Goal: Task Accomplishment & Management: Use online tool/utility

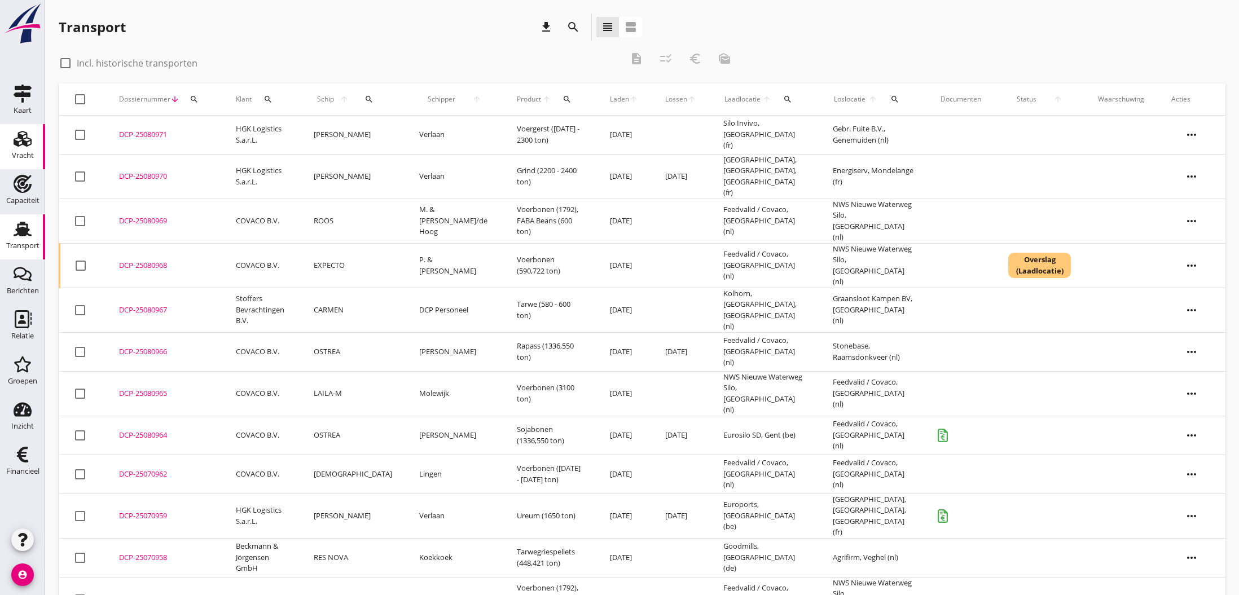
click at [21, 143] on icon "Vracht" at bounding box center [23, 139] width 18 height 18
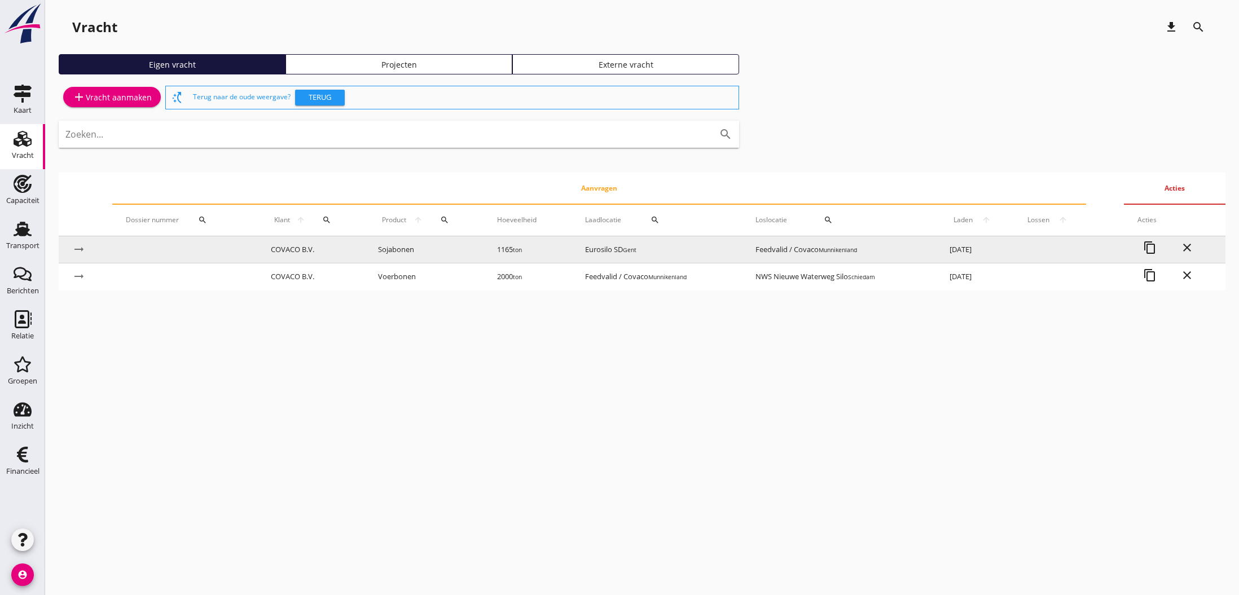
click at [603, 249] on td "Eurosilo SD Gent" at bounding box center [657, 249] width 170 height 27
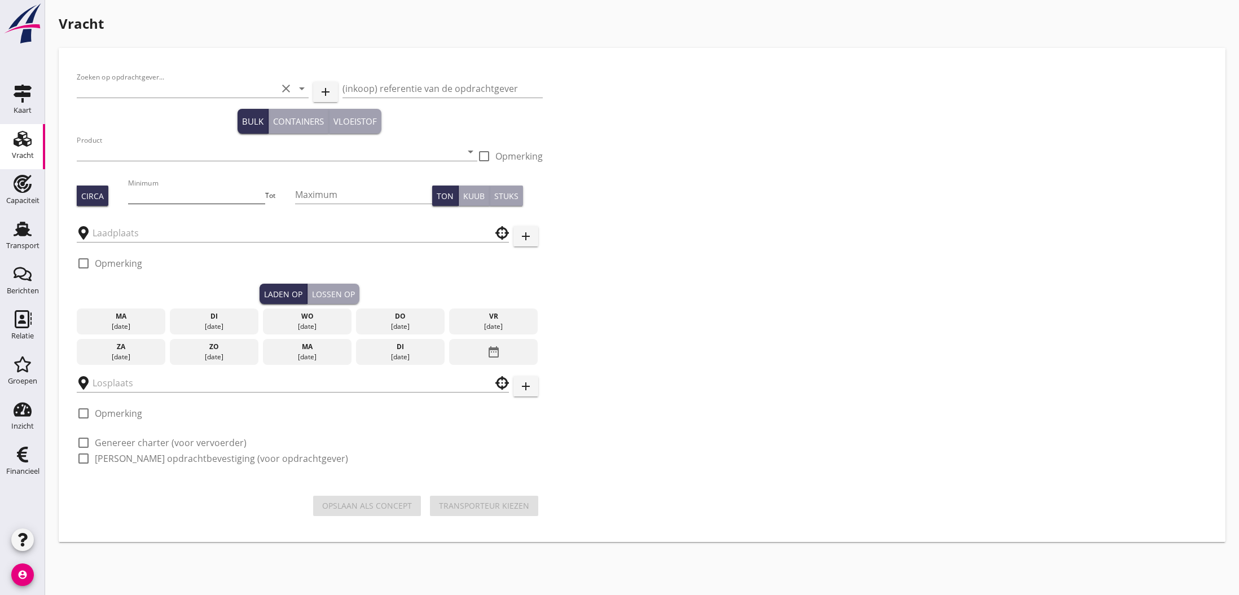
type input "COVACO B.V."
type input "Sojabonen (1811)"
type input "1165"
type input "Eurosilo SD"
type input "Feedvalid / Covaco"
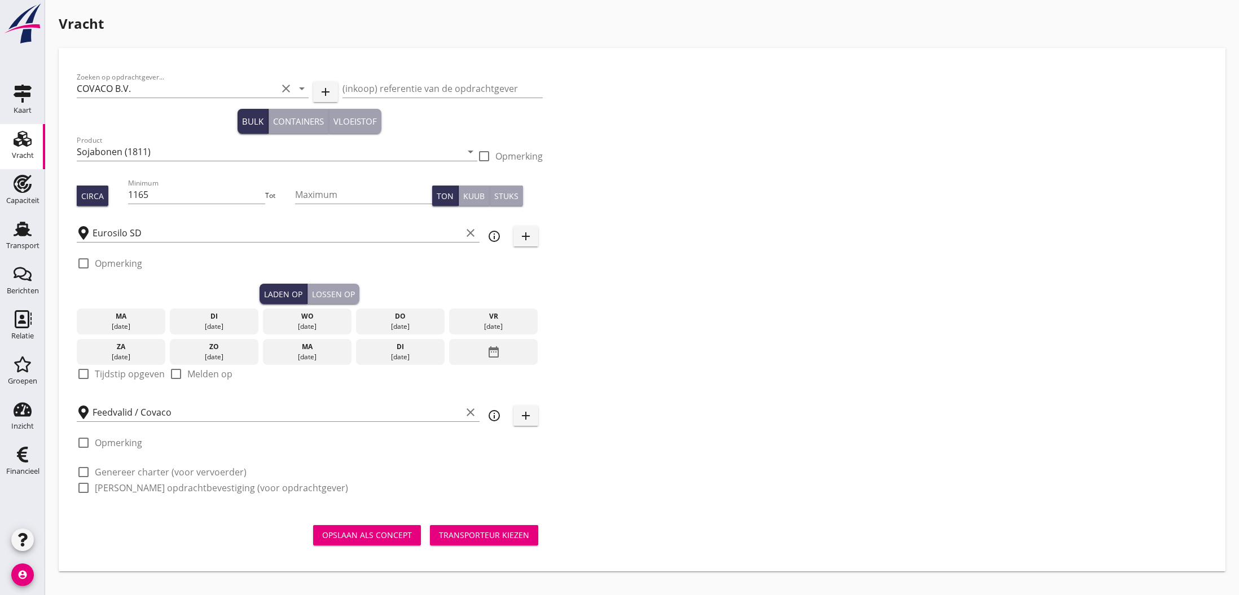
click at [117, 264] on label "Opmerking" at bounding box center [118, 263] width 47 height 11
checkbox input "true"
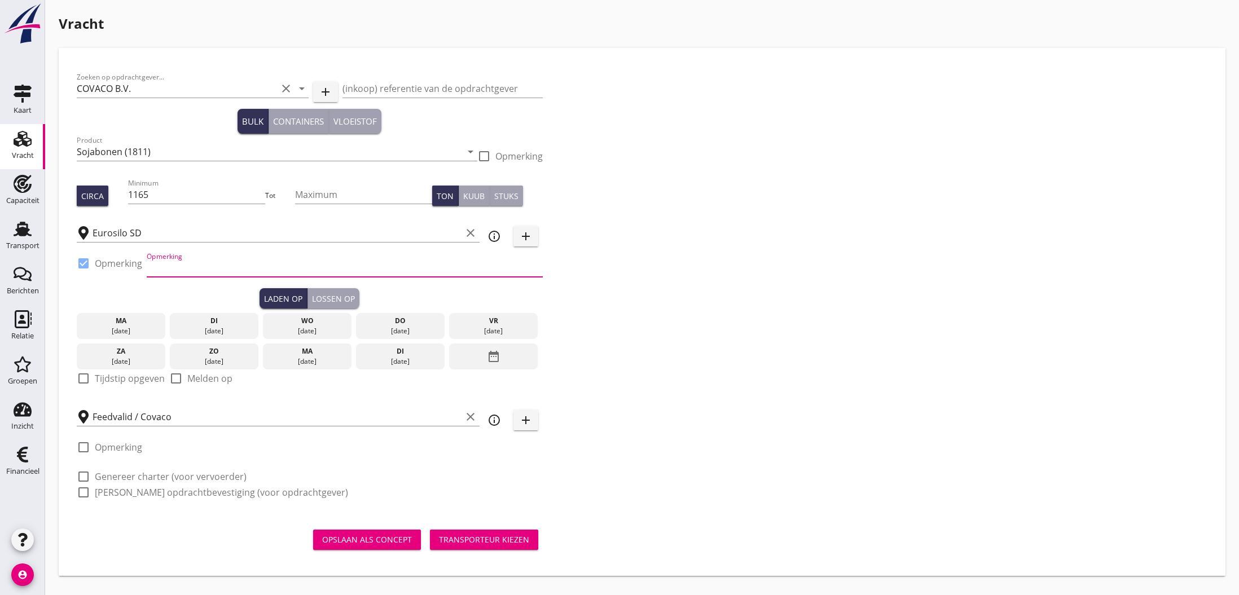
click at [189, 273] on input "Opmerking" at bounding box center [345, 268] width 396 height 18
type input "ex mv FEDERAL HUNTER"
click at [375, 540] on div "Opslaan als concept" at bounding box center [367, 540] width 90 height 12
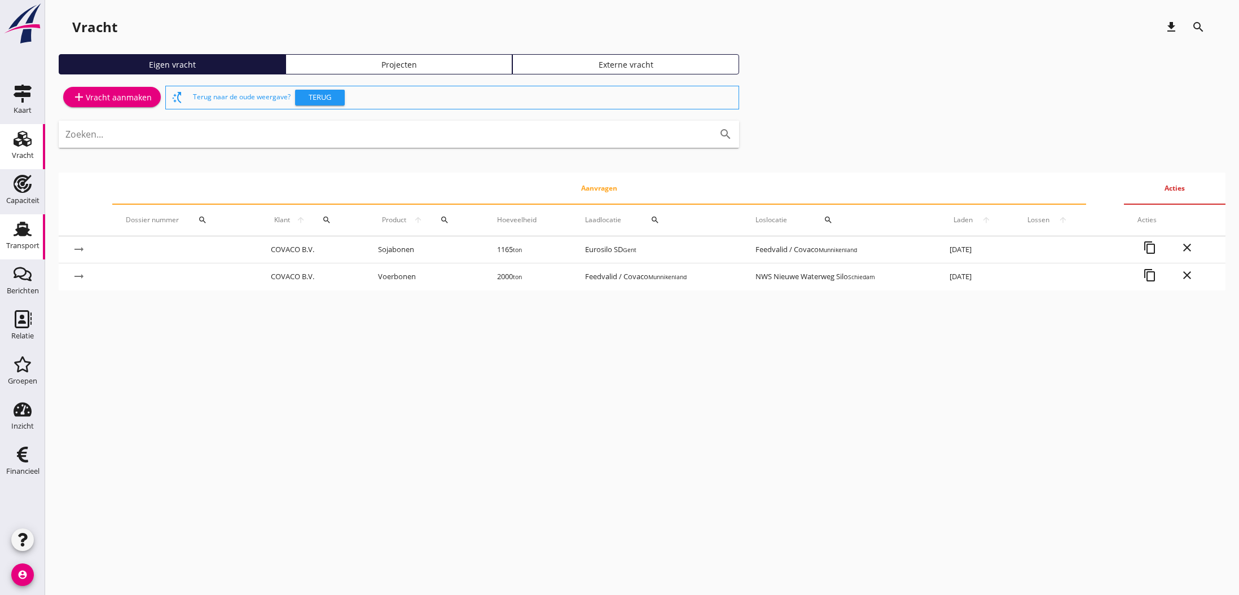
click at [17, 233] on use at bounding box center [23, 229] width 18 height 15
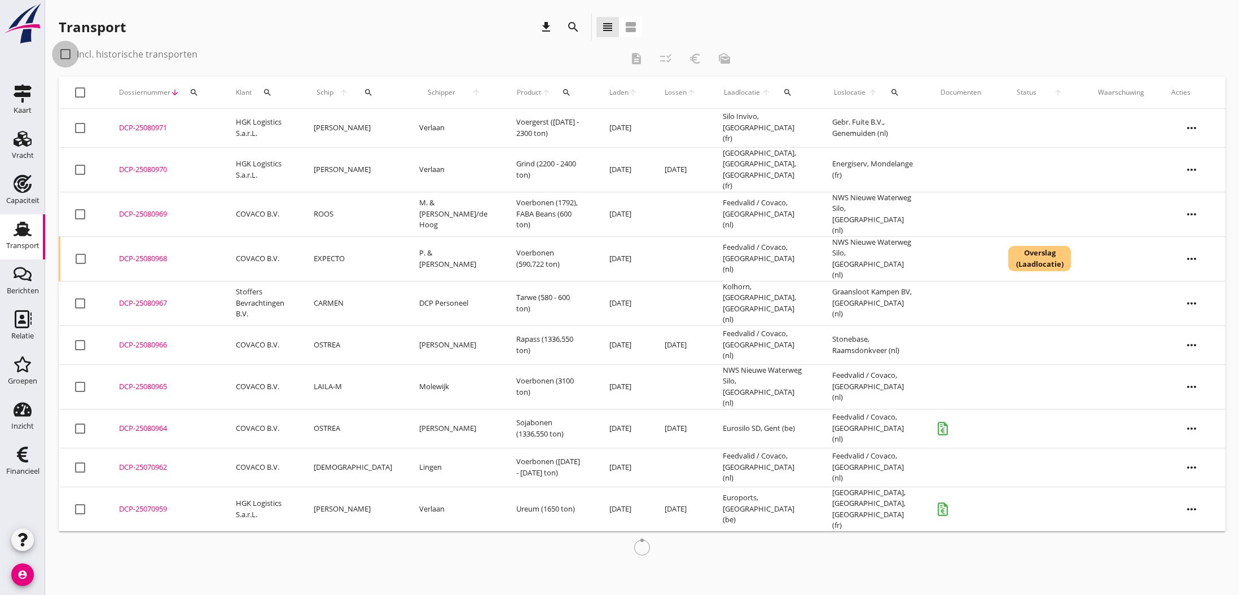
click at [64, 54] on div at bounding box center [65, 54] width 19 height 19
checkbox input "true"
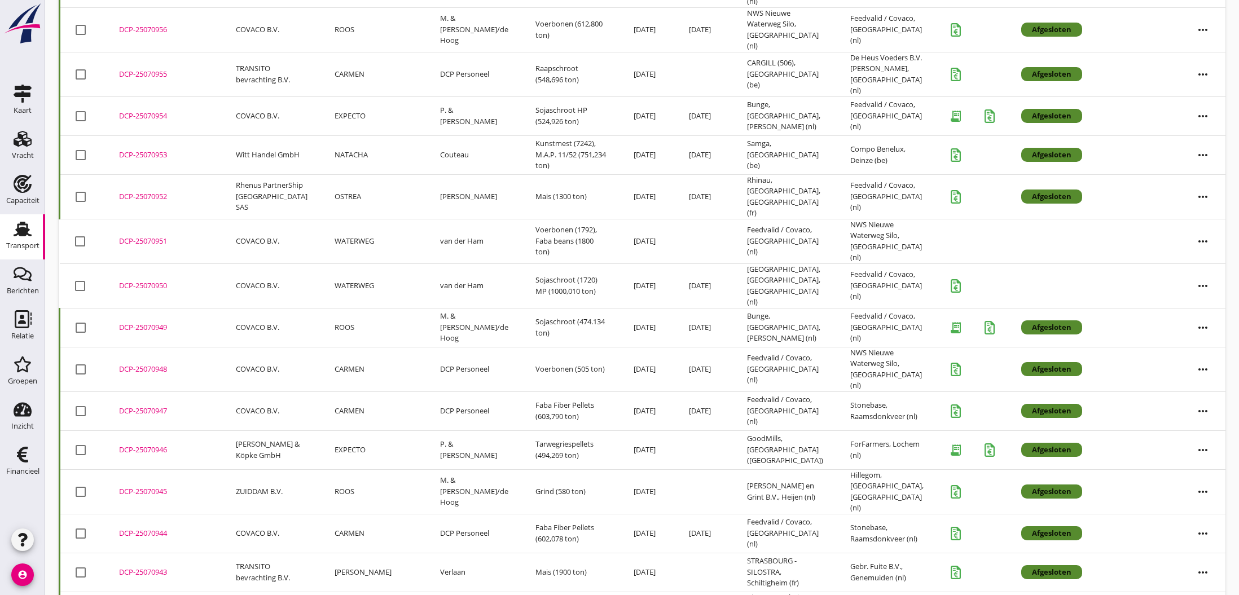
scroll to position [730, 0]
click at [130, 568] on div "DCP-25070943" at bounding box center [164, 573] width 90 height 11
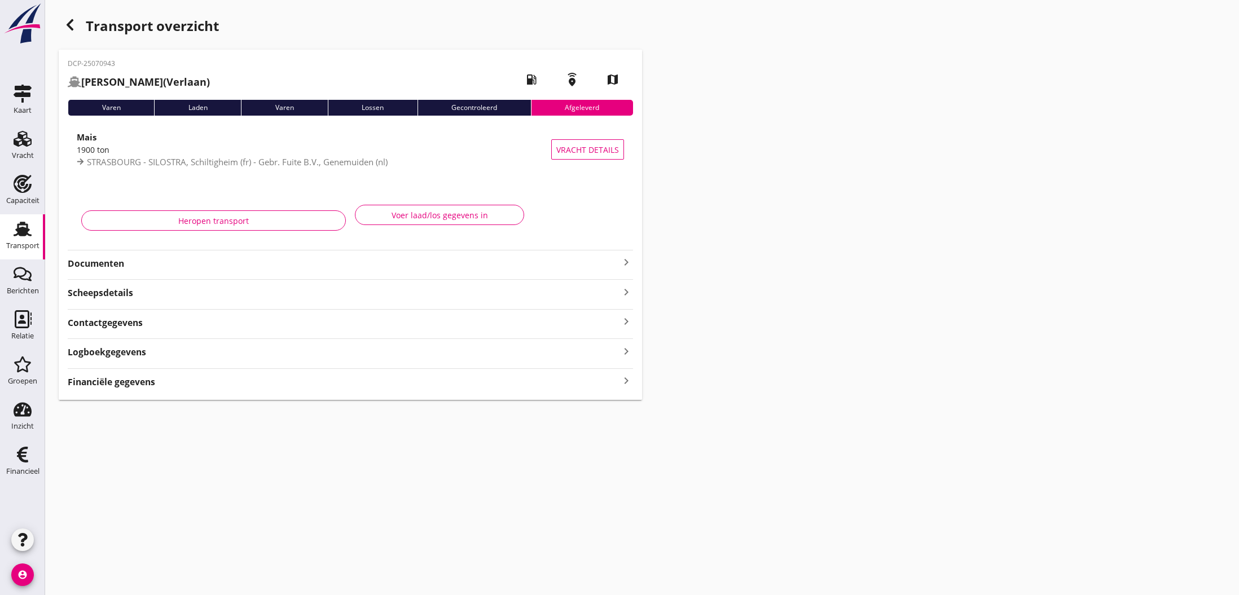
click at [216, 390] on div "DCP-25070943 GOTTARDO (Verlaan) local_gas_station emergency_share map Varen Lad…" at bounding box center [351, 225] width 584 height 350
click at [143, 381] on strong "Financiële gegevens" at bounding box center [111, 382] width 87 height 13
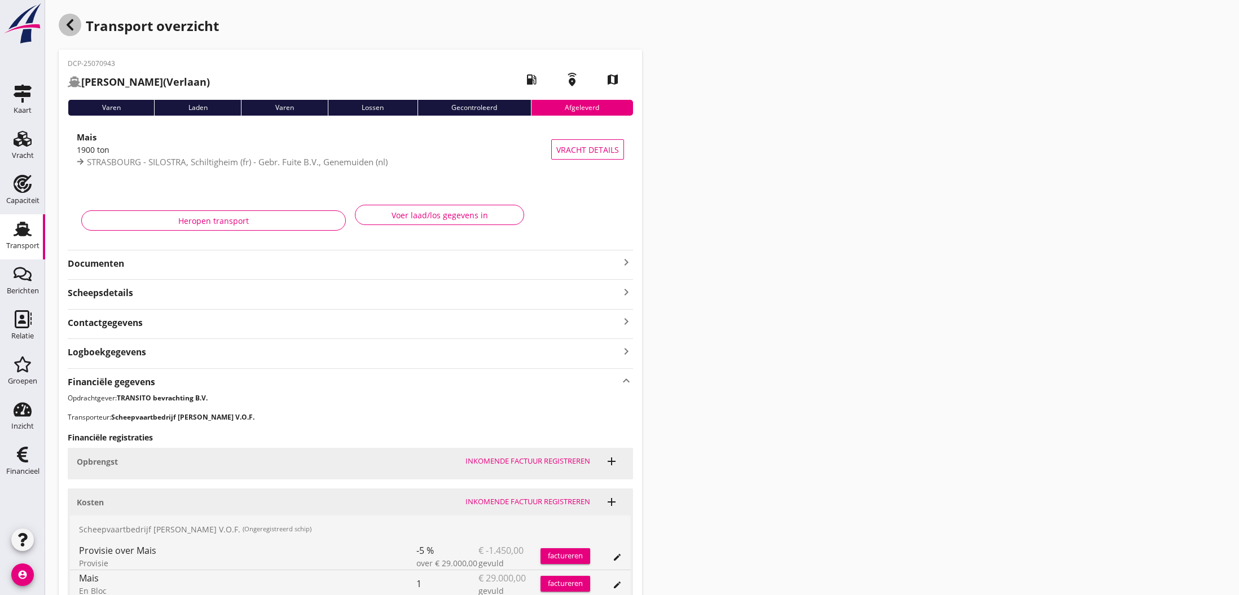
click at [71, 25] on icon "button" at bounding box center [70, 25] width 14 height 14
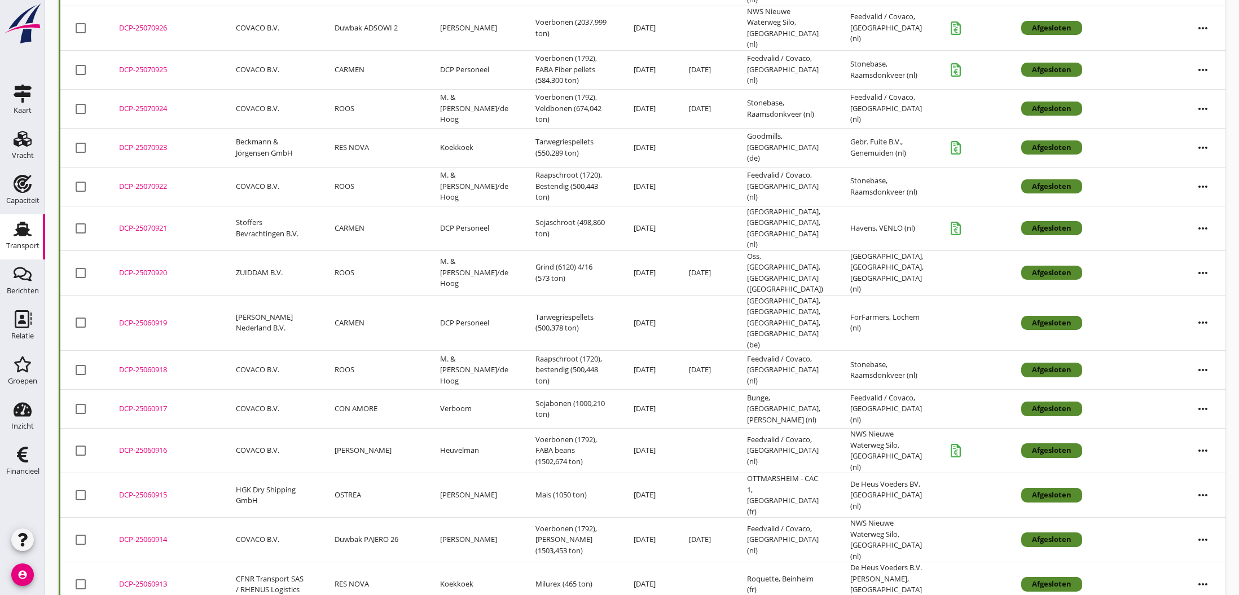
scroll to position [2025, 0]
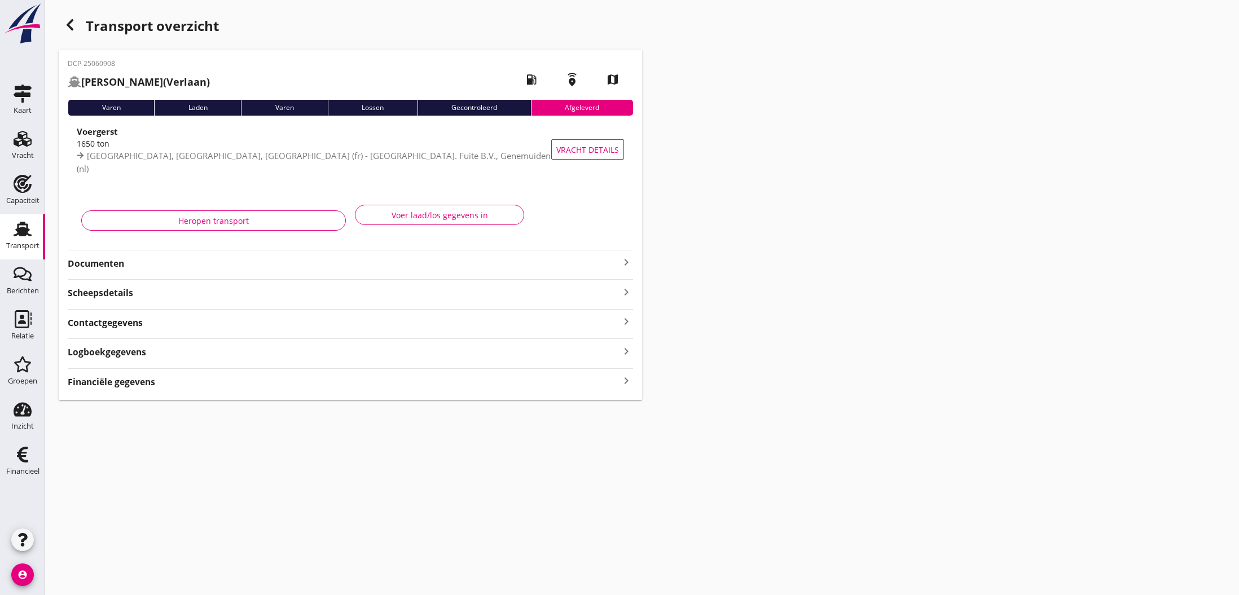
click at [628, 382] on icon "keyboard_arrow_right" at bounding box center [627, 381] width 14 height 15
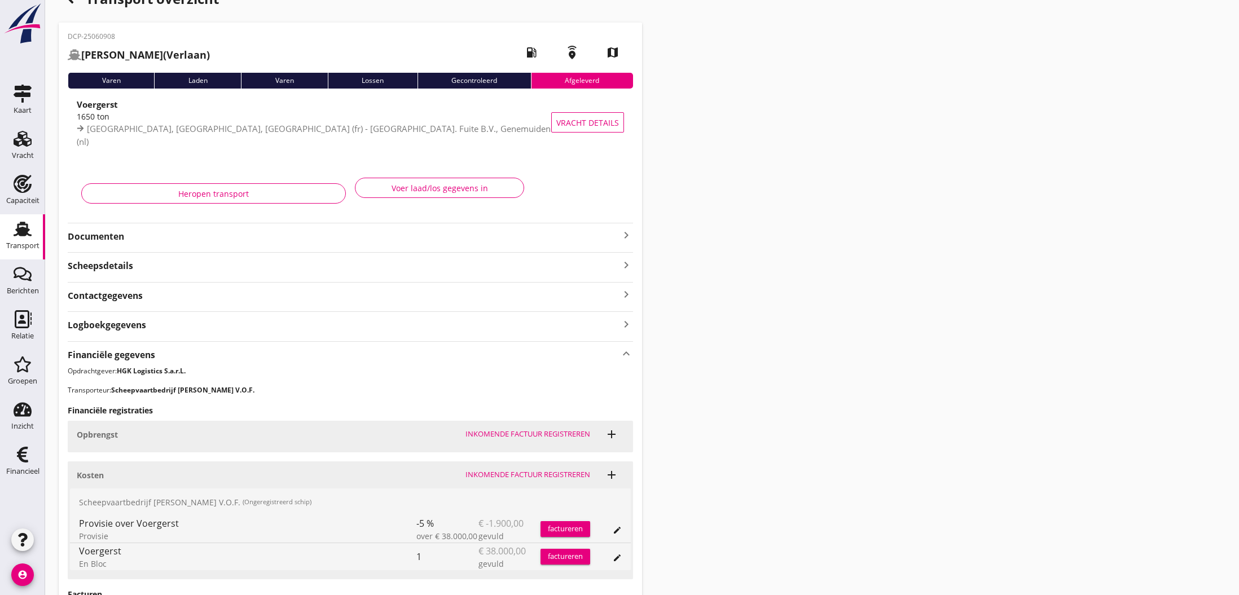
scroll to position [28, 0]
click at [628, 234] on icon "keyboard_arrow_right" at bounding box center [627, 235] width 14 height 14
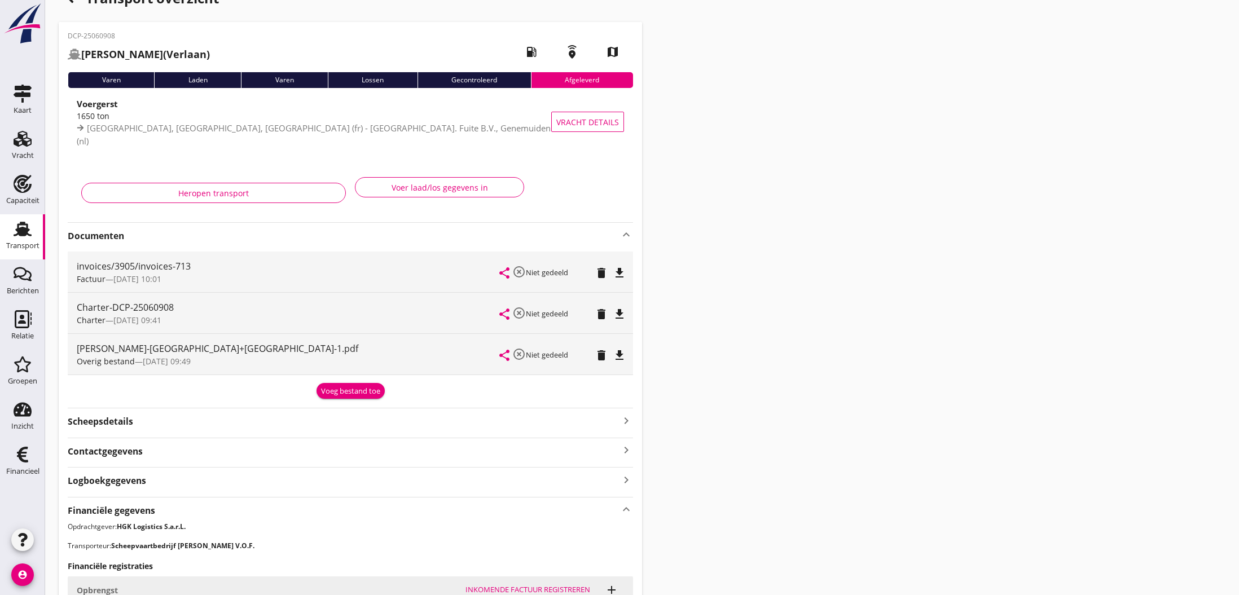
click at [620, 274] on icon "file_download" at bounding box center [620, 273] width 14 height 14
click at [620, 274] on icon "open_in_browser" at bounding box center [620, 273] width 14 height 14
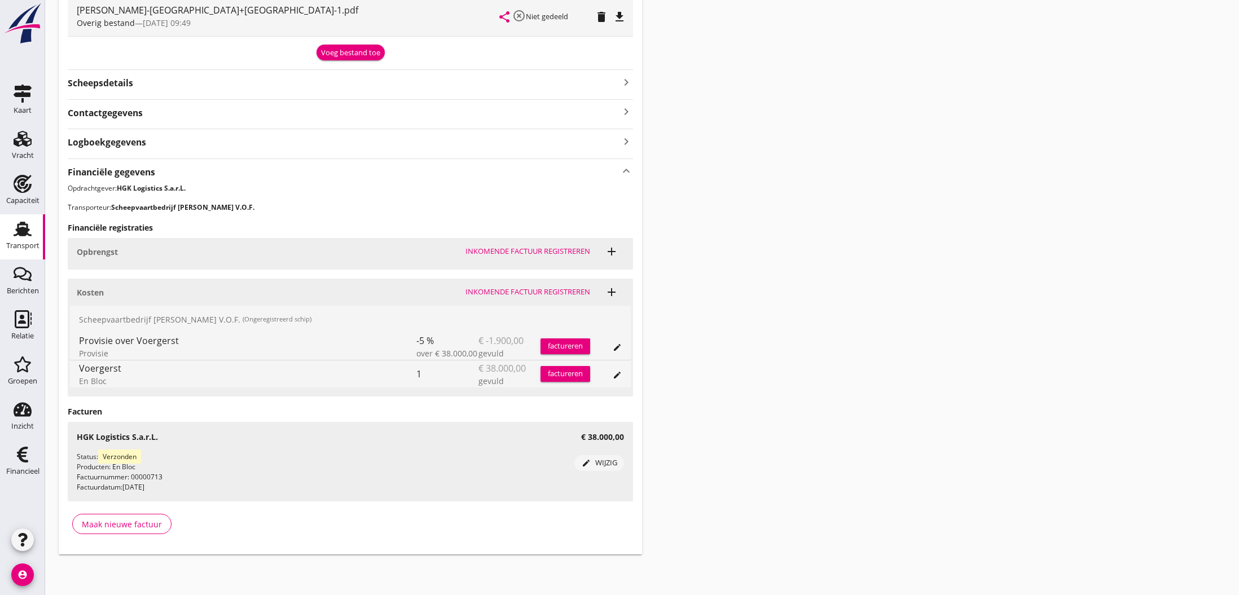
scroll to position [365, 0]
click at [108, 524] on div "Maak nieuwe factuur" at bounding box center [122, 526] width 80 height 12
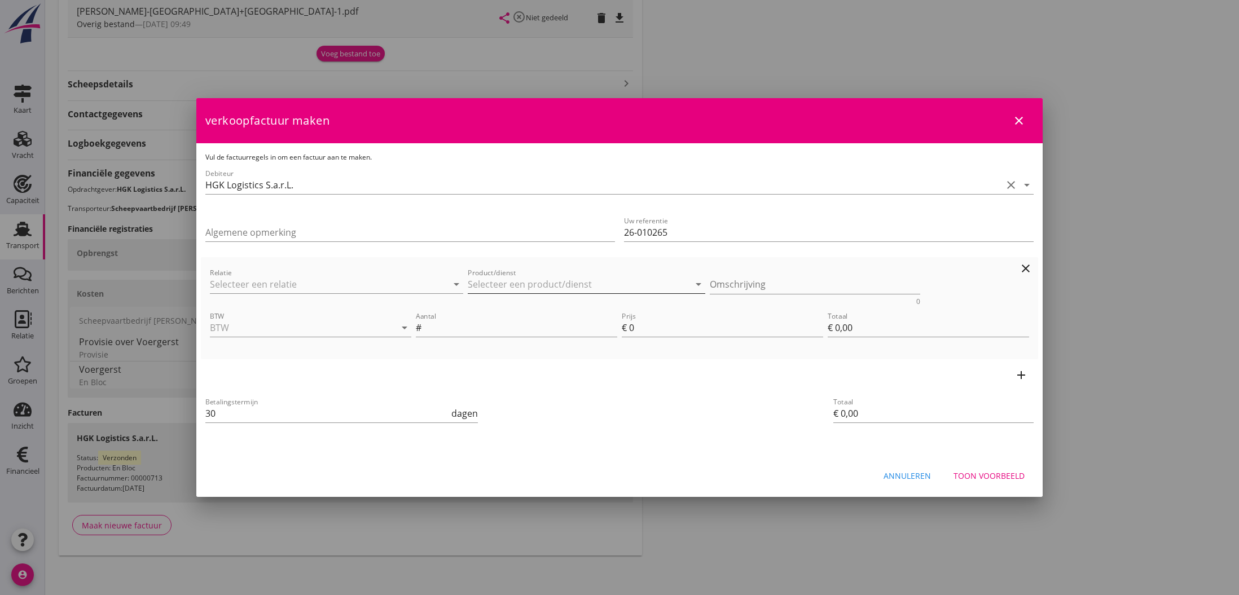
click at [528, 287] on input "Product/dienst" at bounding box center [579, 284] width 222 height 18
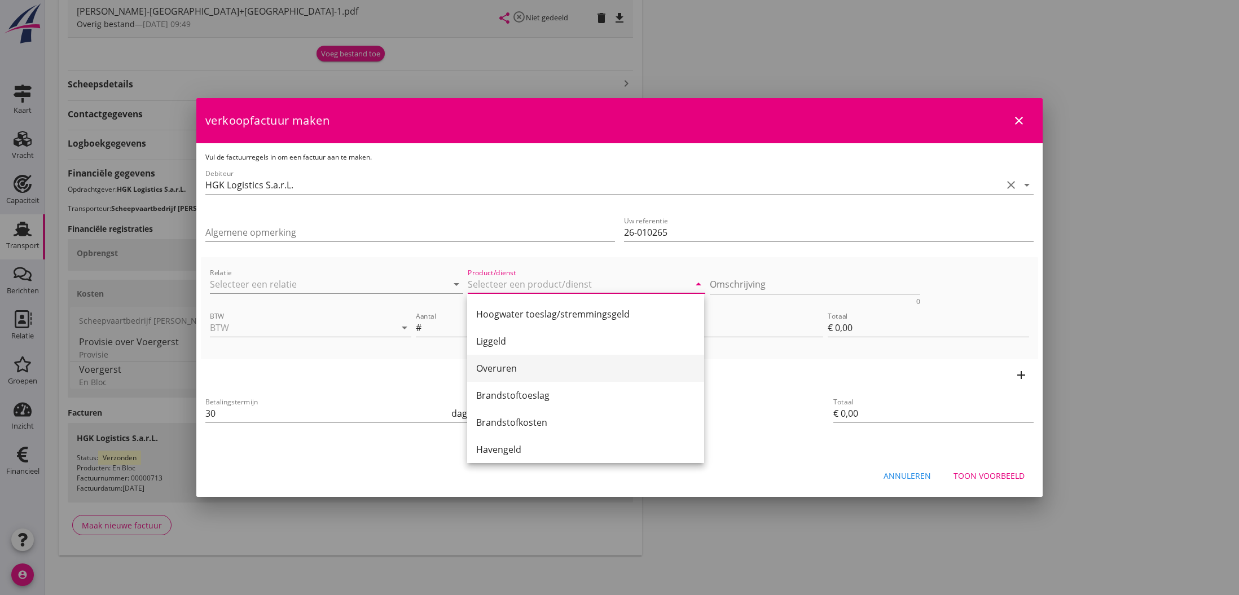
scroll to position [135, 0]
drag, startPoint x: 504, startPoint y: 343, endPoint x: 516, endPoint y: 339, distance: 12.5
click at [504, 343] on div "Liggeld" at bounding box center [585, 339] width 219 height 14
type input "Liggeld"
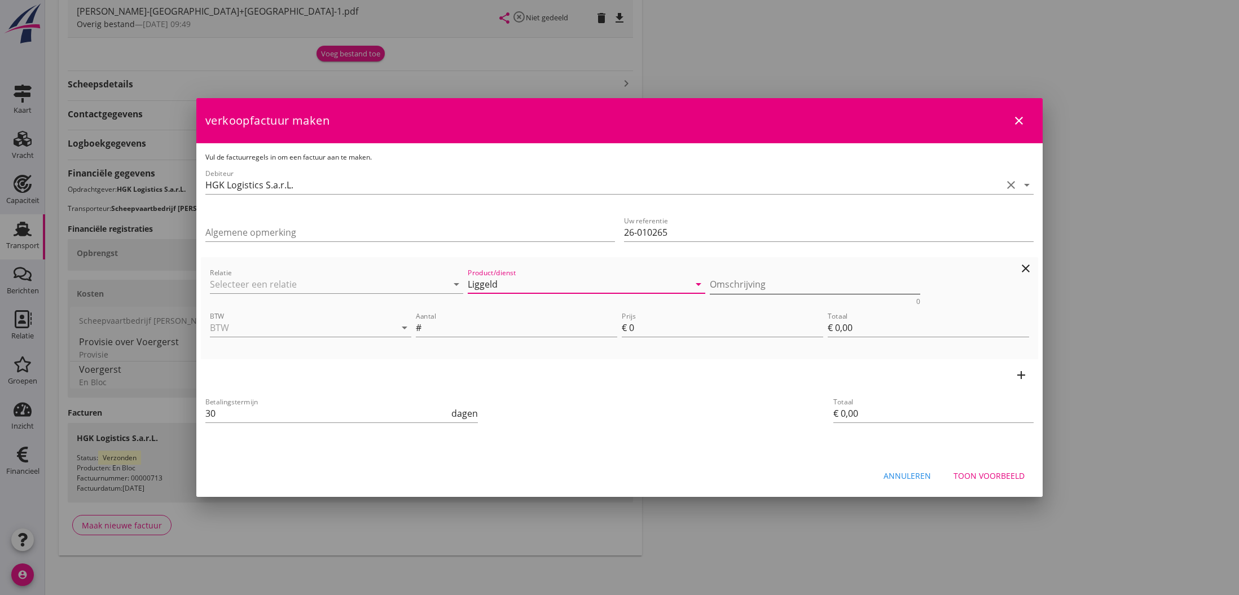
click at [738, 284] on textarea "Omschrijving" at bounding box center [815, 284] width 211 height 19
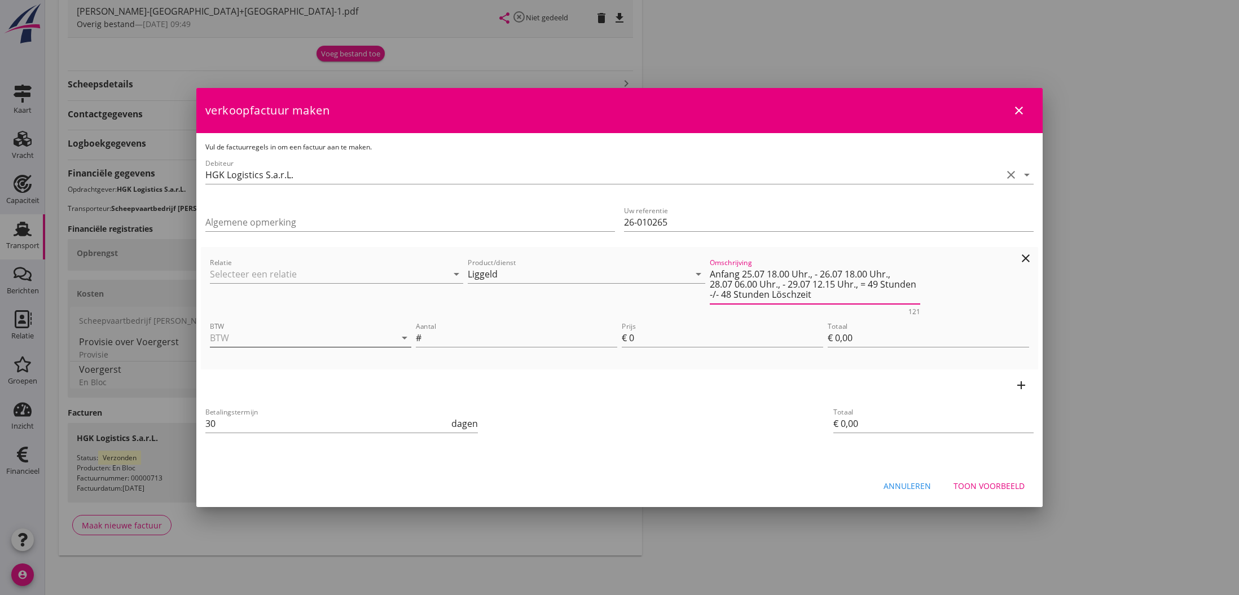
type textarea "Anfang 25.07 18.00 Uhr., - 26.07 18.00 Uhr., 28.07 06.00 Uhr., - 29.07 12.15 Uh…"
click at [268, 338] on input "BTW" at bounding box center [295, 338] width 170 height 18
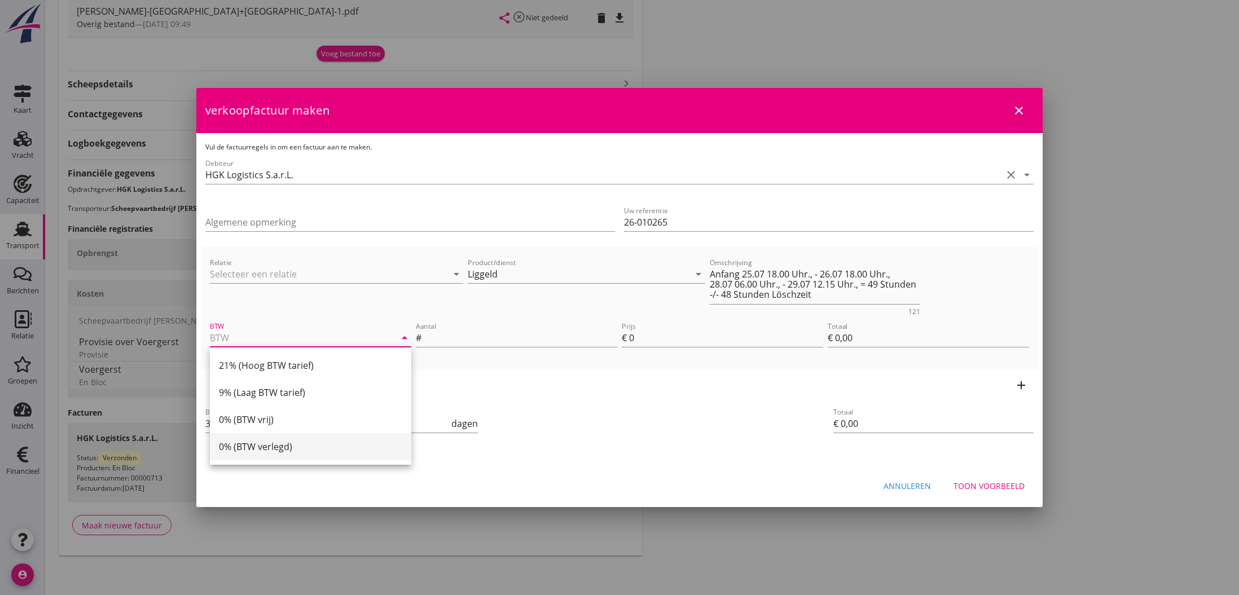
click at [280, 444] on div "0% (BTW verlegd)" at bounding box center [310, 447] width 183 height 14
type input "0% (BTW verlegd)"
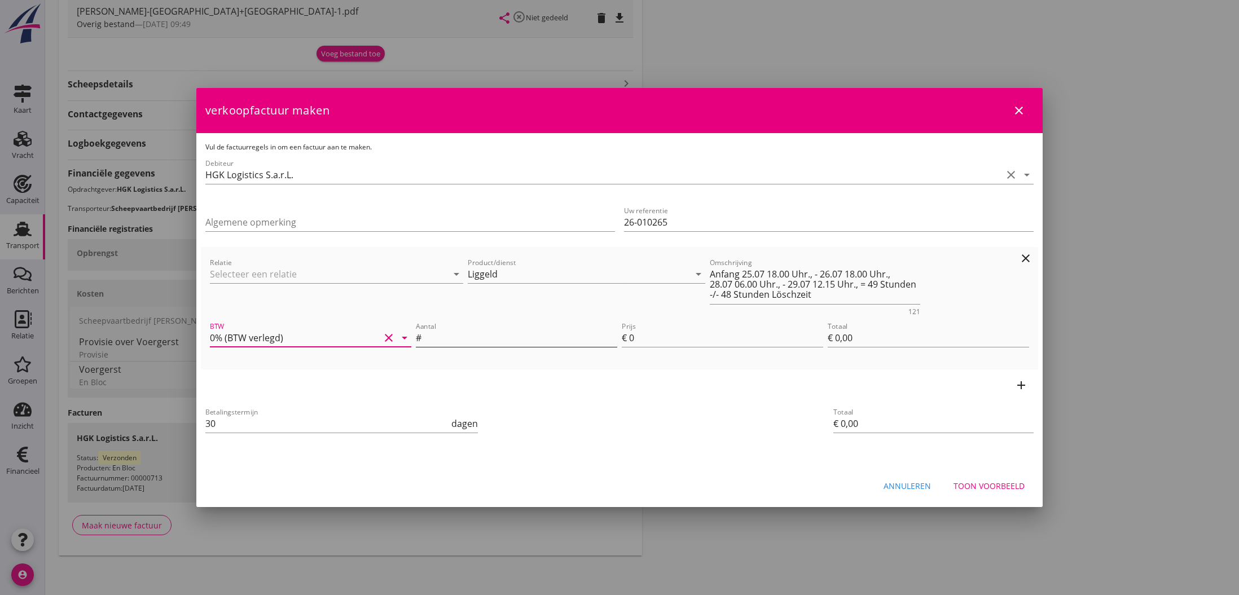
click at [466, 338] on input "Aantal" at bounding box center [521, 338] width 194 height 18
type input "1"
click at [637, 338] on input "0" at bounding box center [726, 338] width 194 height 18
type input "5"
type input "€ 5,00"
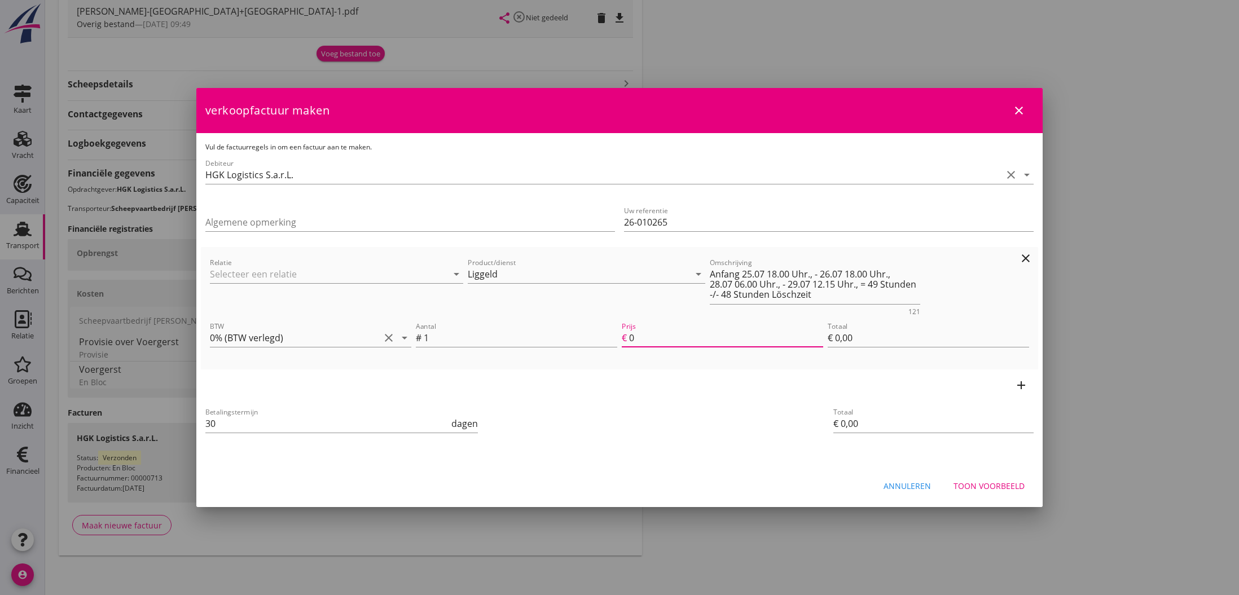
type input "€ 5,00"
type input "58"
type input "€ 58,00"
type input "58.9"
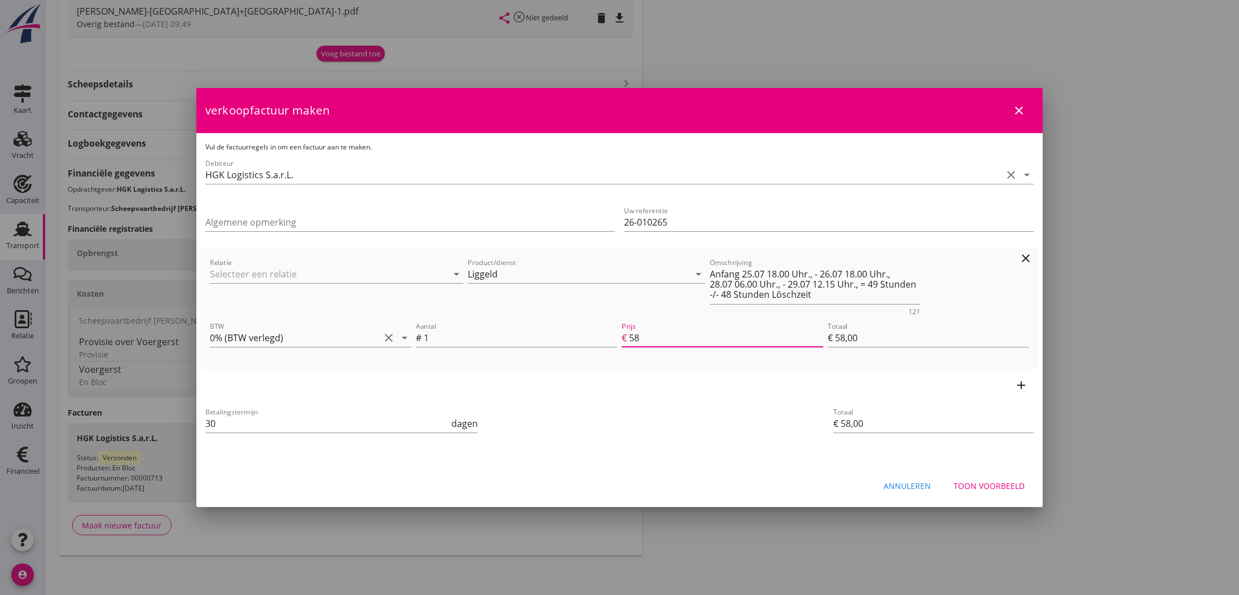
type input "€ 58,90"
type input "58.90"
drag, startPoint x: 215, startPoint y: 424, endPoint x: 205, endPoint y: 424, distance: 9.6
click at [205, 424] on input "30" at bounding box center [327, 424] width 244 height 18
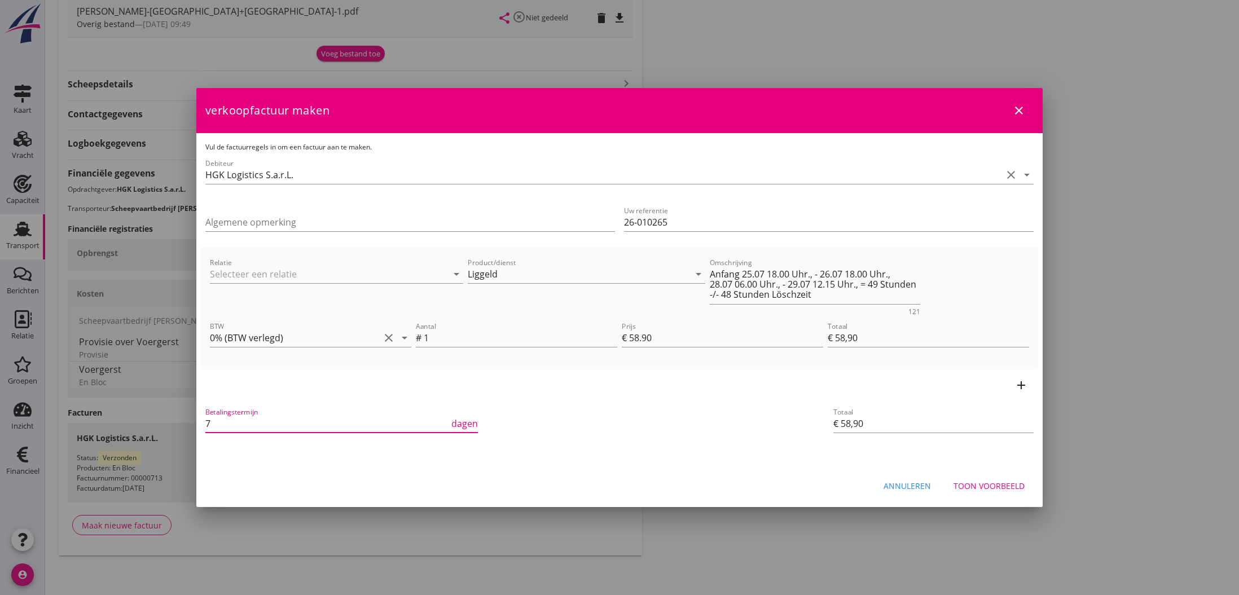
type input "7"
click at [1009, 481] on div "Toon voorbeeld" at bounding box center [989, 486] width 71 height 12
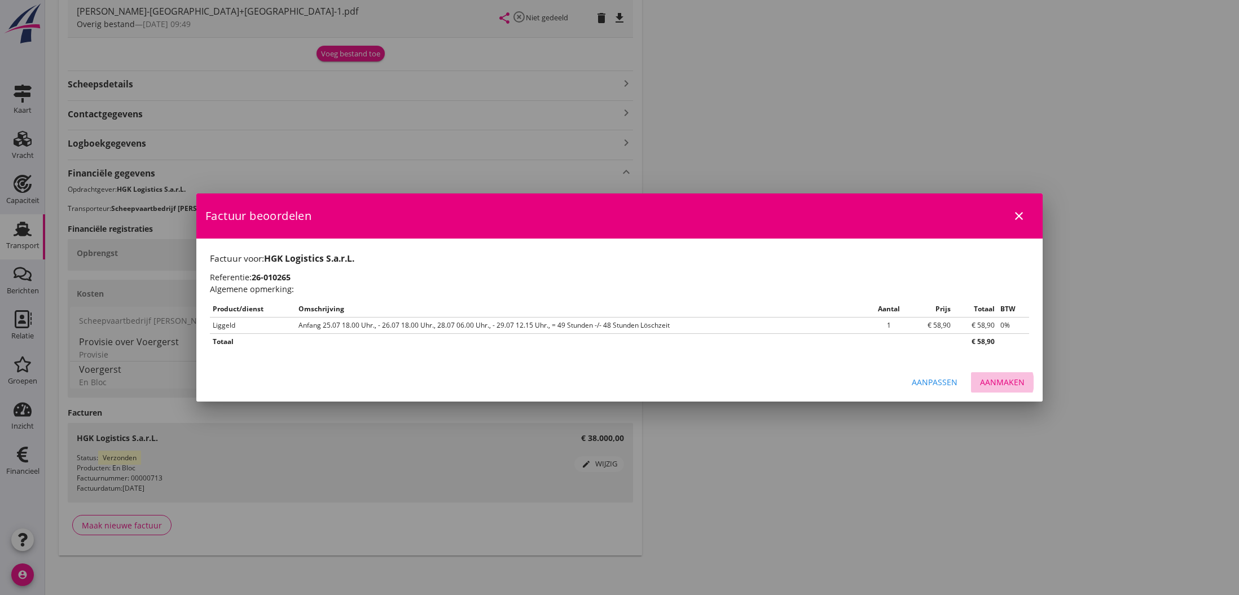
click at [1011, 380] on div "Aanmaken" at bounding box center [1002, 382] width 45 height 12
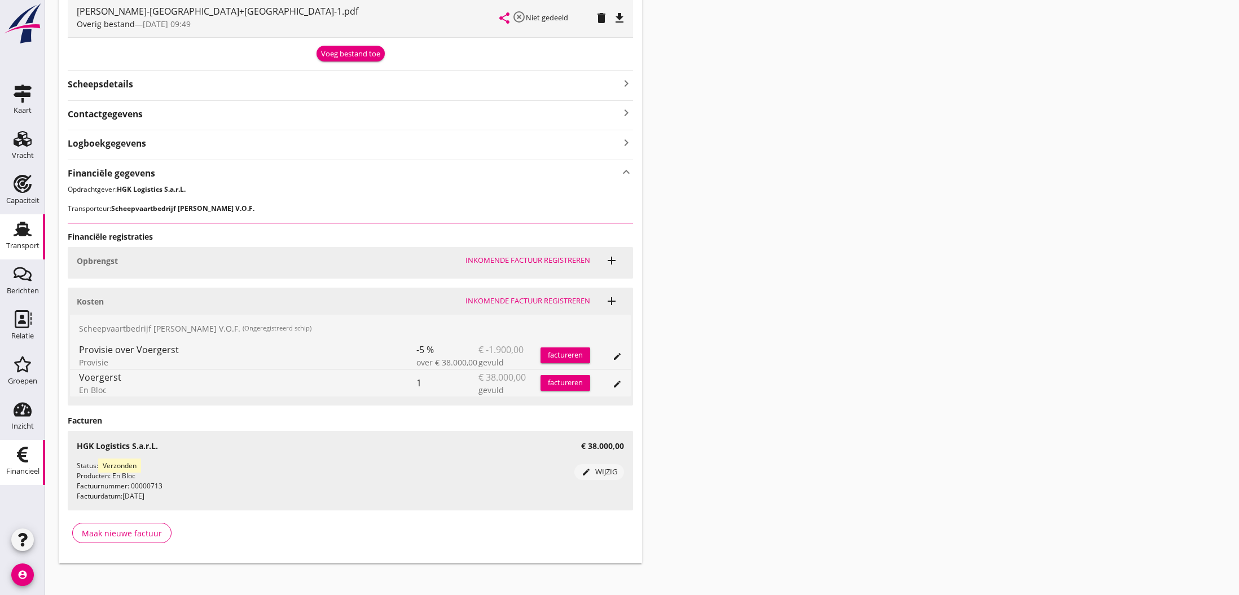
click at [23, 456] on use at bounding box center [22, 455] width 11 height 16
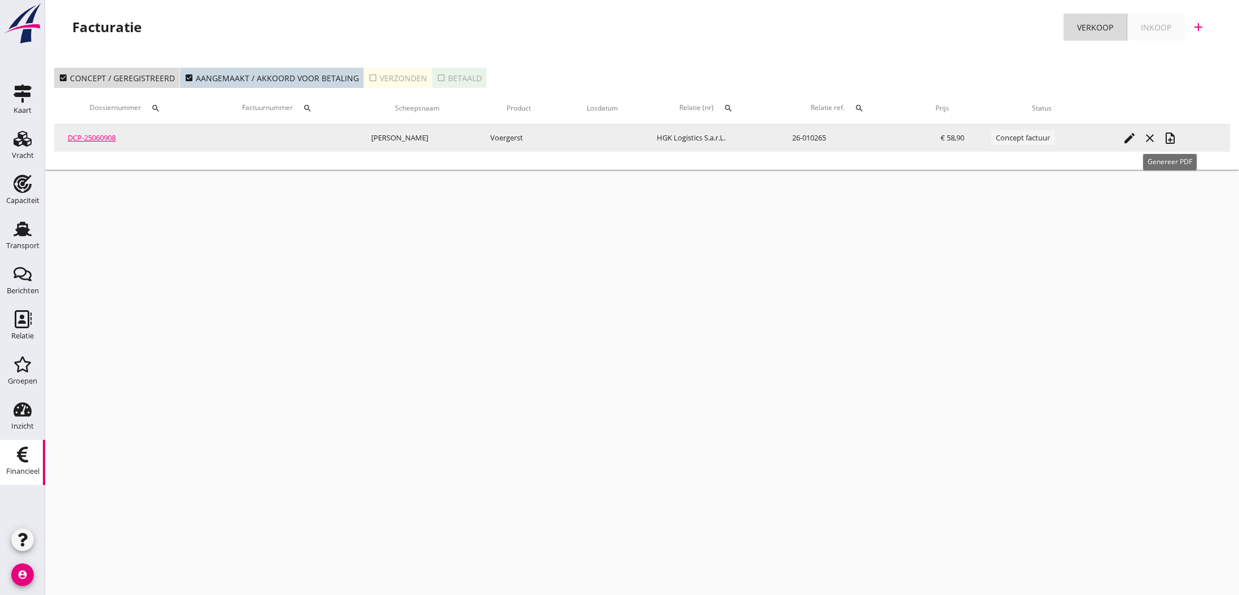
click at [1172, 139] on icon "note_add" at bounding box center [1171, 139] width 14 height 14
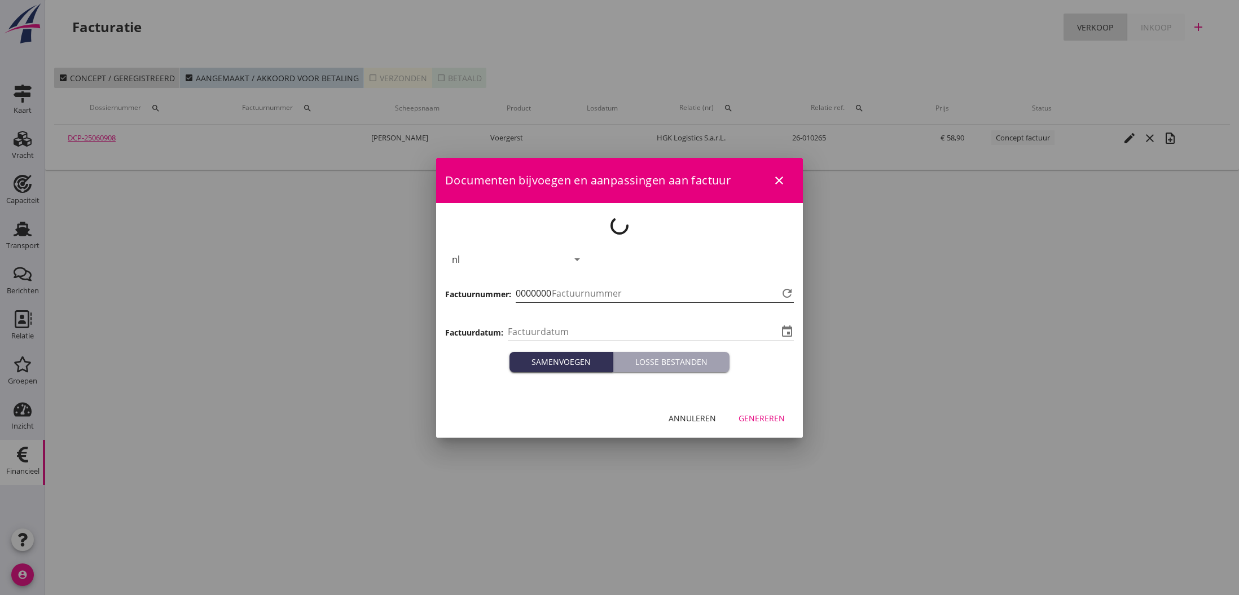
type input "[DATE]"
type input "761"
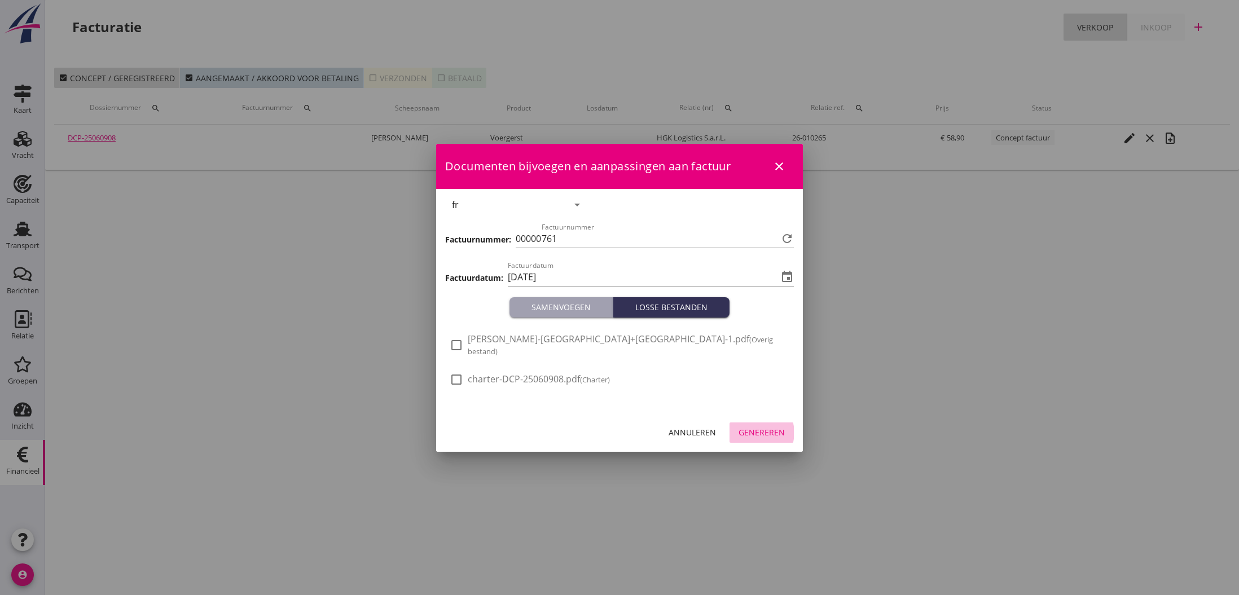
click at [768, 427] on div "Genereren" at bounding box center [762, 433] width 46 height 12
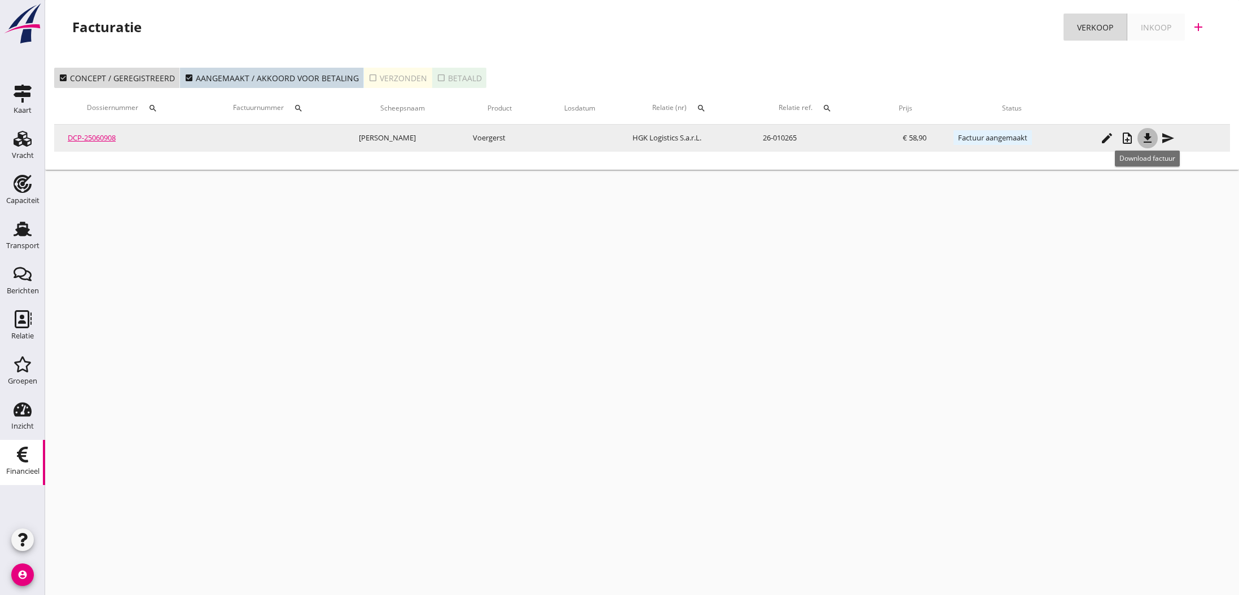
click at [1145, 138] on icon "file_download" at bounding box center [1148, 139] width 14 height 14
click at [1168, 135] on icon "send" at bounding box center [1169, 139] width 14 height 14
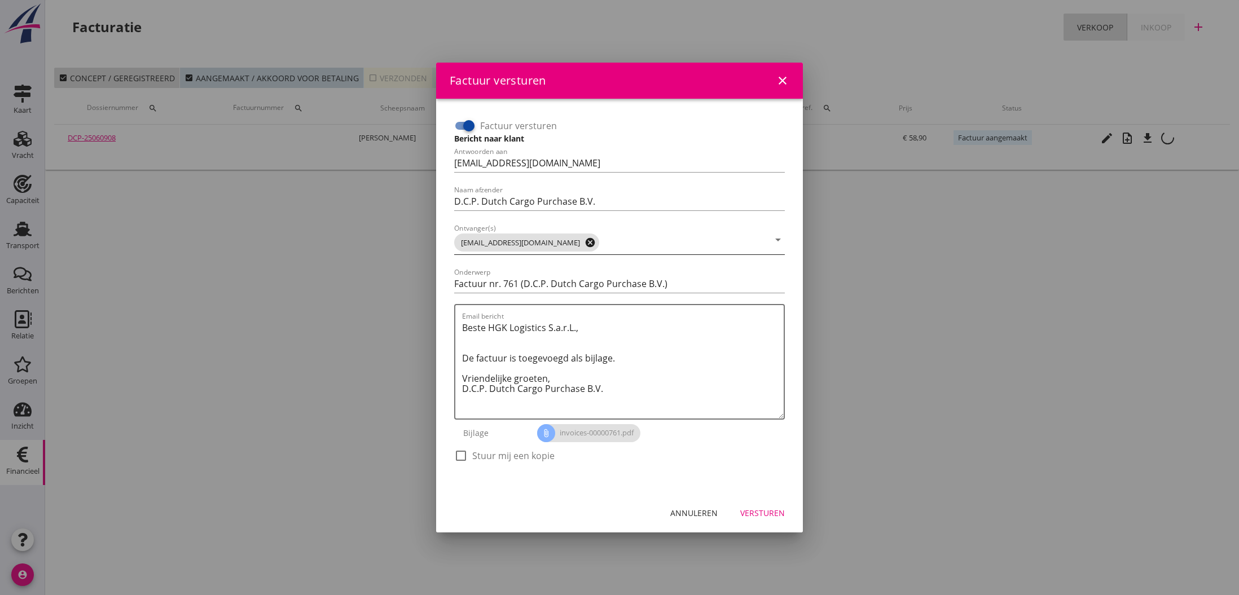
click at [585, 242] on icon "cancel" at bounding box center [590, 242] width 11 height 11
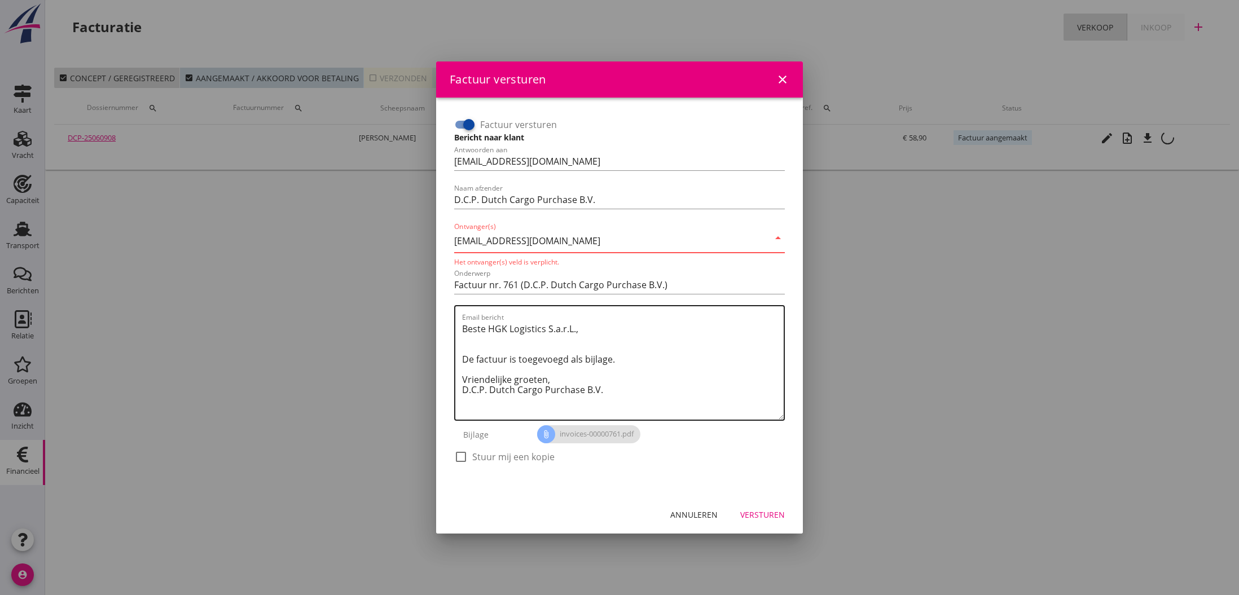
type input "[EMAIL_ADDRESS][DOMAIN_NAME]"
click at [633, 353] on textarea "Beste HGK Logistics S.a.r.L., De factuur is toegevoegd als bijlage. Vriendelijk…" at bounding box center [623, 370] width 322 height 100
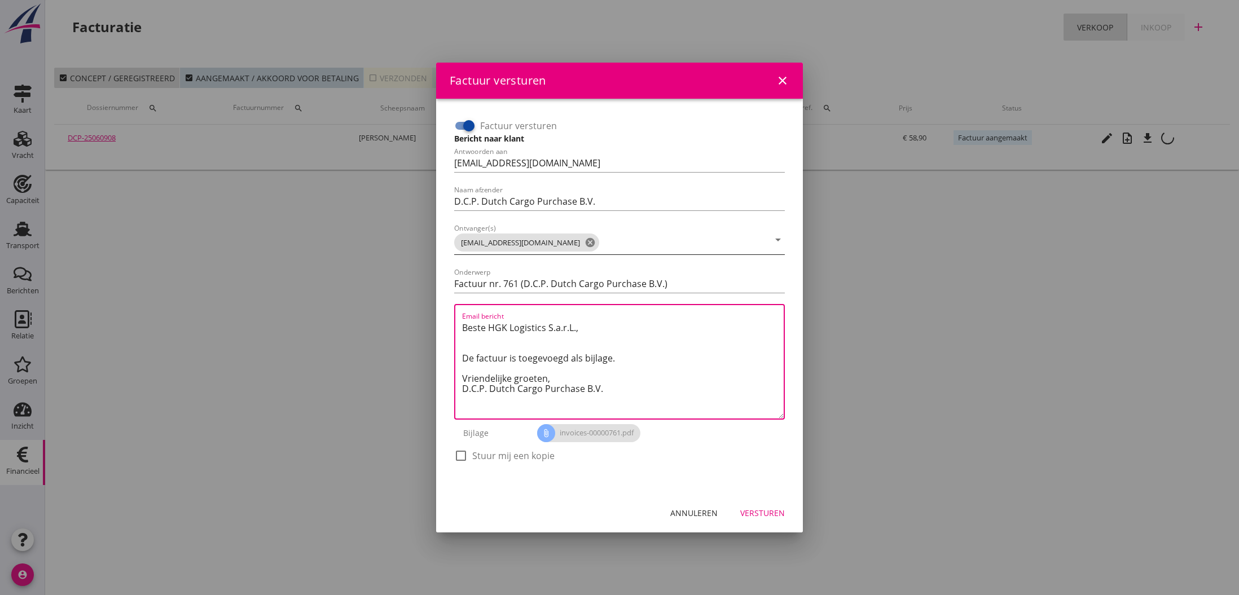
click at [767, 513] on div "Versturen" at bounding box center [762, 513] width 45 height 12
